Goal: Transaction & Acquisition: Purchase product/service

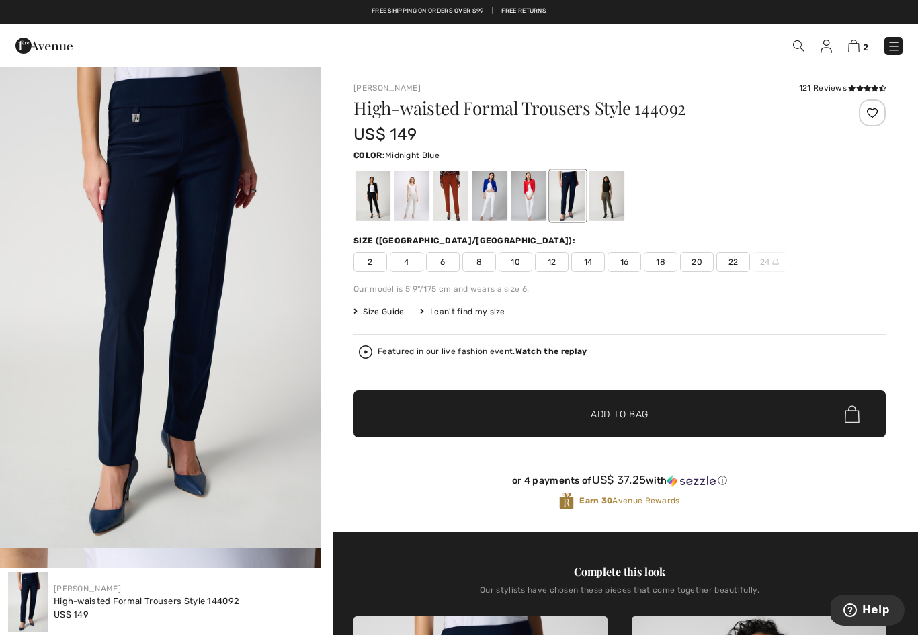
click at [844, 49] on span "2" at bounding box center [649, 46] width 510 height 18
click at [862, 38] on link "2" at bounding box center [858, 46] width 20 height 16
click at [865, 39] on link "2" at bounding box center [858, 46] width 20 height 16
click at [858, 44] on img at bounding box center [853, 46] width 11 height 13
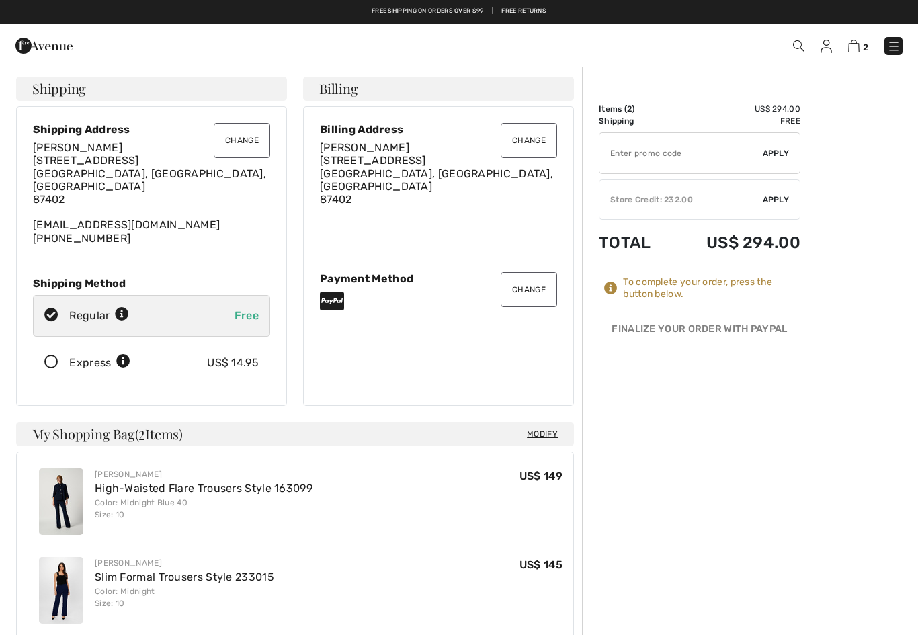
click at [60, 356] on icon at bounding box center [52, 363] width 36 height 14
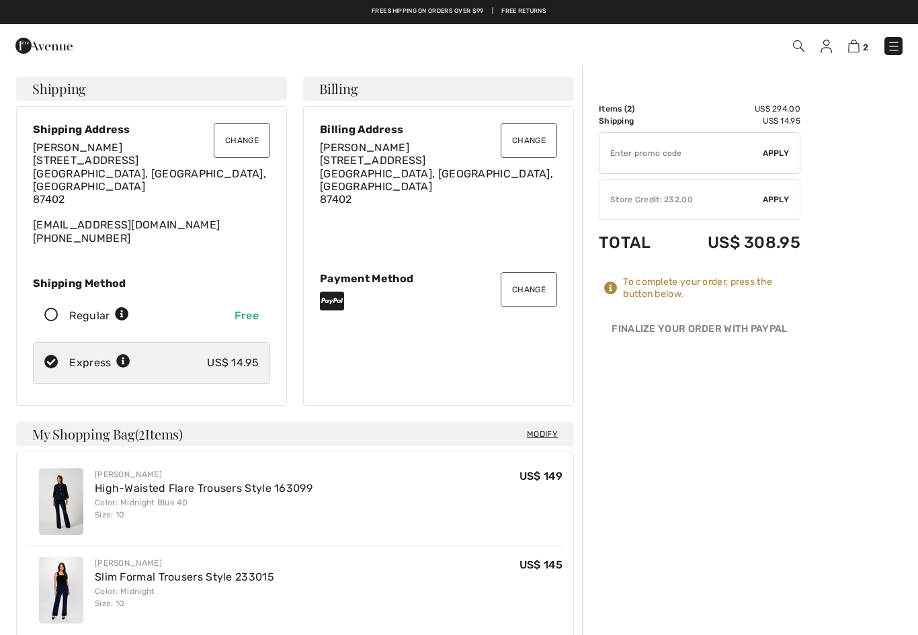
click at [784, 205] on span "Apply" at bounding box center [776, 200] width 27 height 12
